Goal: Information Seeking & Learning: Learn about a topic

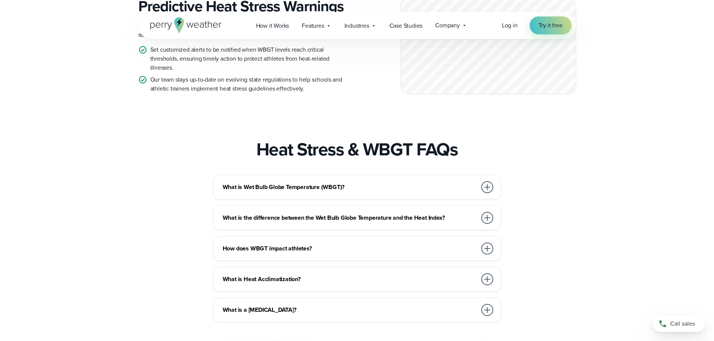
scroll to position [1087, 0]
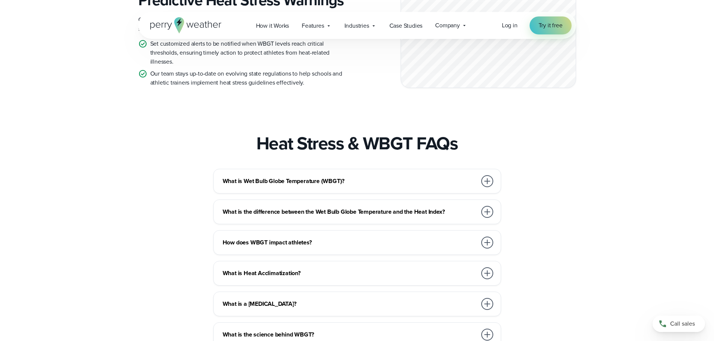
click at [259, 189] on div "What is Wet Bulb Globe Temperature (WBGT)?" at bounding box center [359, 181] width 272 height 15
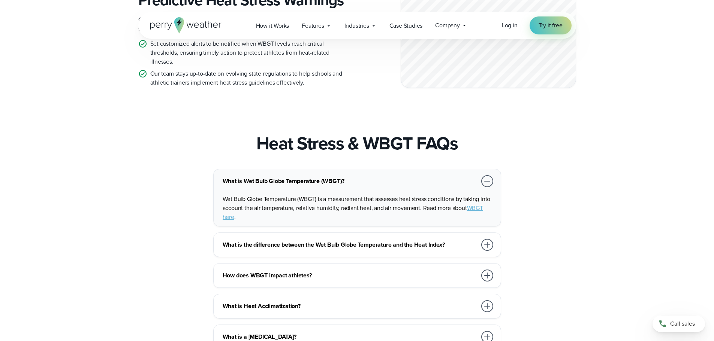
click at [257, 186] on h3 "What is Wet Bulb Globe Temperature (WBGT)?" at bounding box center [350, 181] width 254 height 9
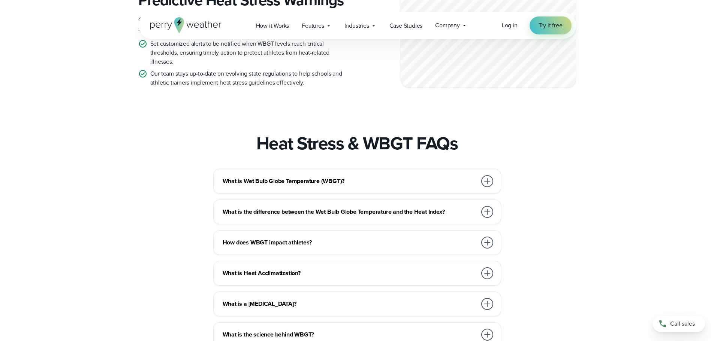
click at [266, 217] on h3 "What is the difference between the Wet Bulb Globe Temperature and the Heat Inde…" at bounding box center [350, 212] width 254 height 9
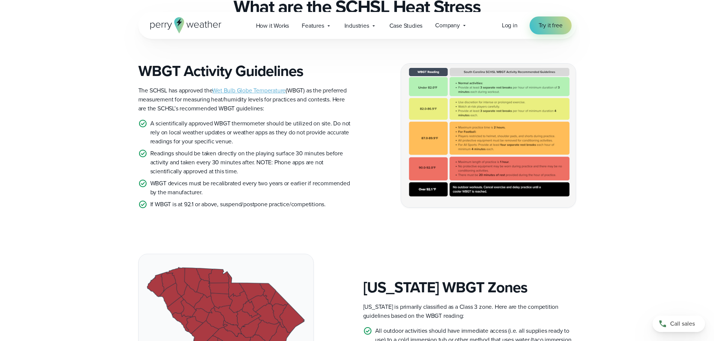
scroll to position [187, 0]
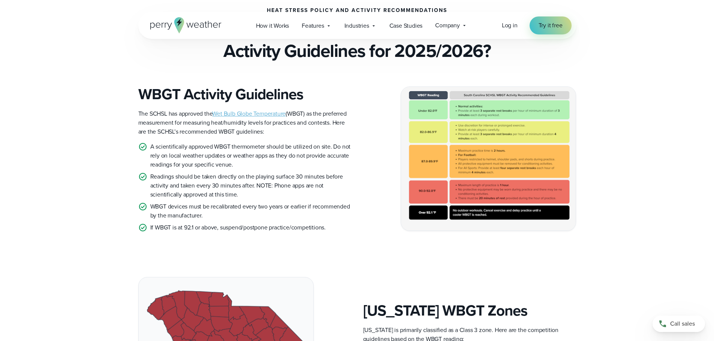
click at [448, 147] on img at bounding box center [488, 159] width 175 height 144
click at [254, 114] on link "Wet Bulb Globe Temperature" at bounding box center [248, 113] width 73 height 9
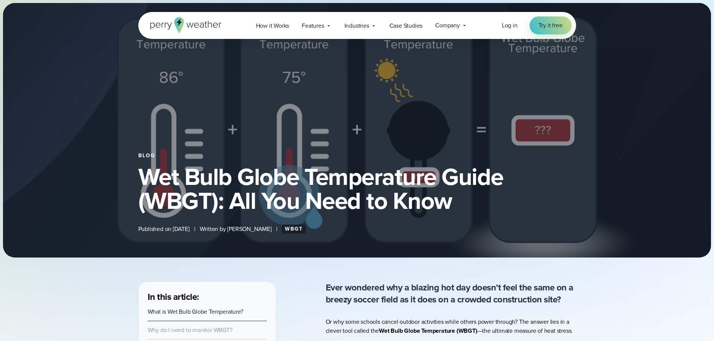
select select "***"
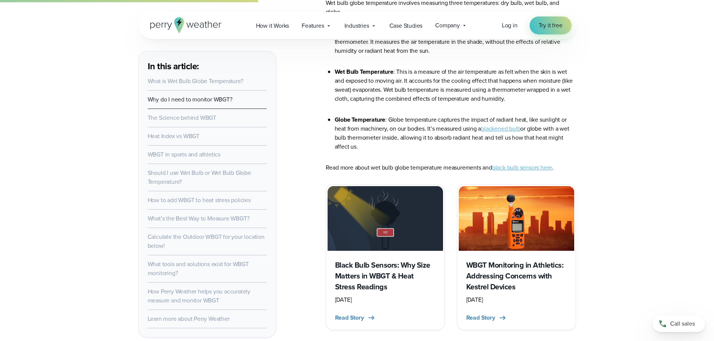
scroll to position [1162, 0]
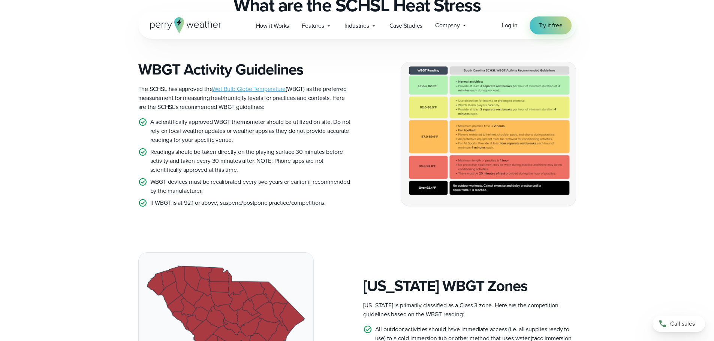
scroll to position [225, 0]
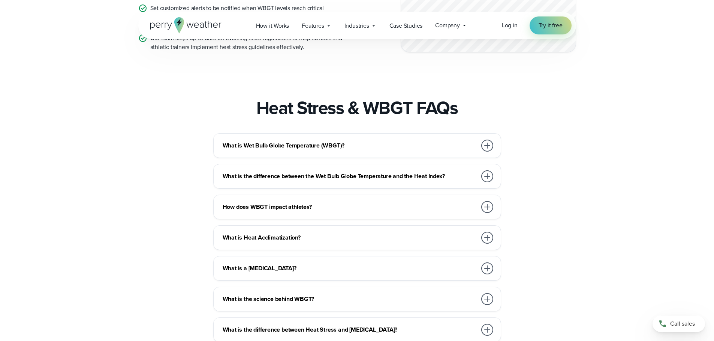
scroll to position [1124, 0]
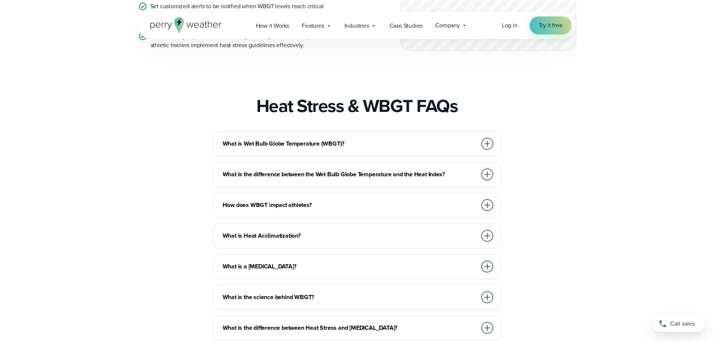
click at [318, 210] on h3 "How does WBGT impact athletes?" at bounding box center [350, 205] width 254 height 9
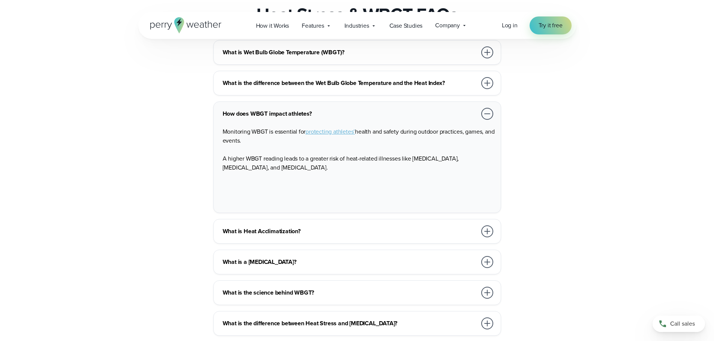
scroll to position [1274, 0]
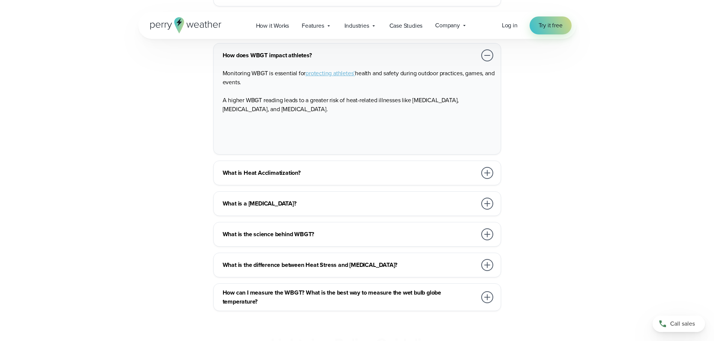
click at [320, 181] on div "What is Heat Acclimatization?" at bounding box center [359, 173] width 272 height 15
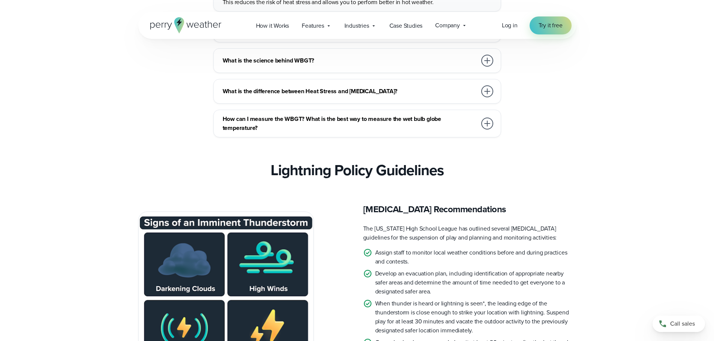
scroll to position [1499, 0]
